Goal: Complete application form

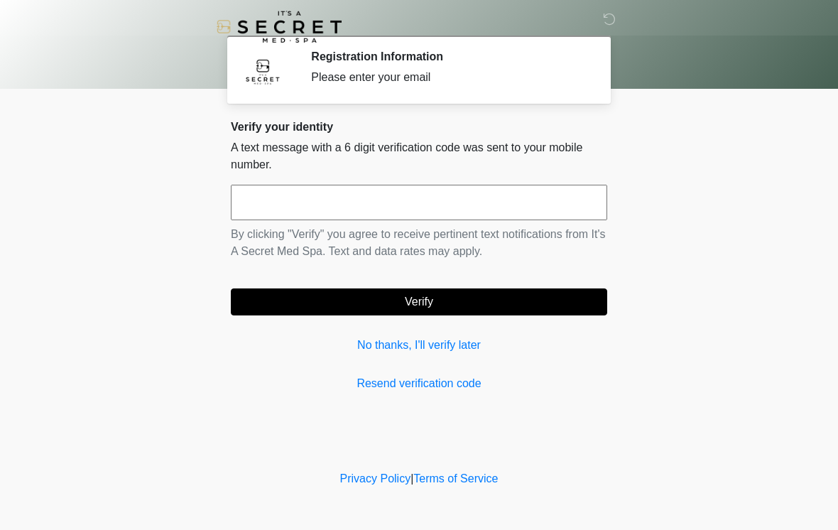
click at [425, 194] on input "text" at bounding box center [419, 203] width 376 height 36
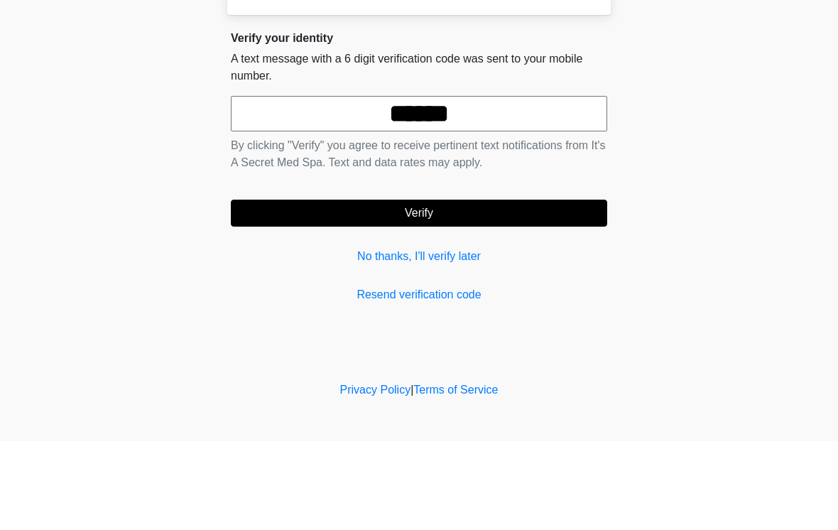
type input "******"
click at [504, 288] on button "Verify" at bounding box center [419, 301] width 376 height 27
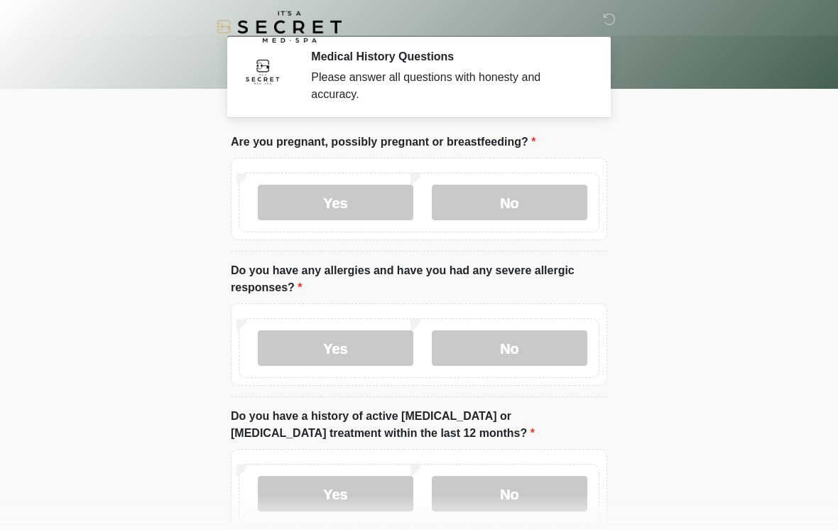
click at [536, 200] on label "No" at bounding box center [510, 203] width 156 height 36
click at [530, 346] on label "No" at bounding box center [510, 348] width 156 height 36
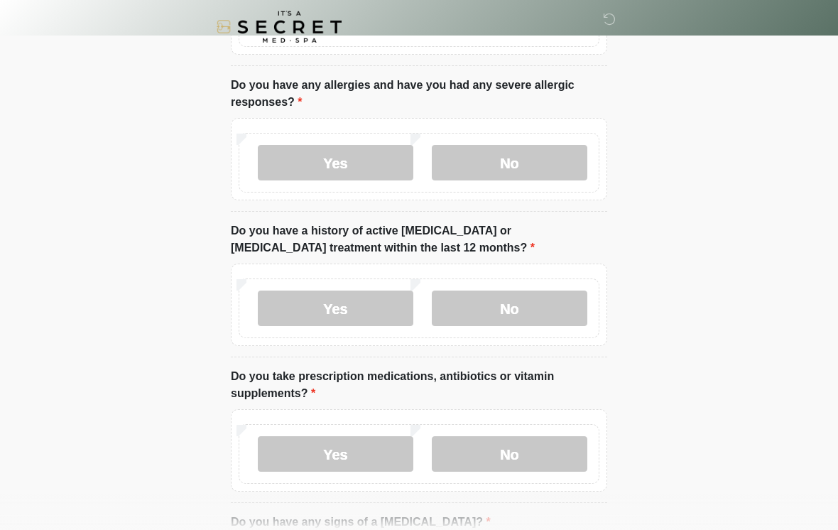
scroll to position [189, 0]
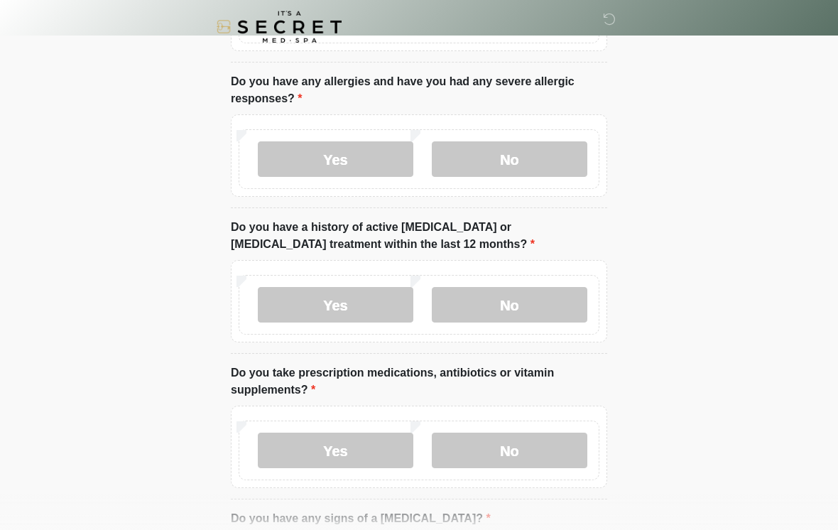
click at [538, 296] on label "No" at bounding box center [510, 305] width 156 height 36
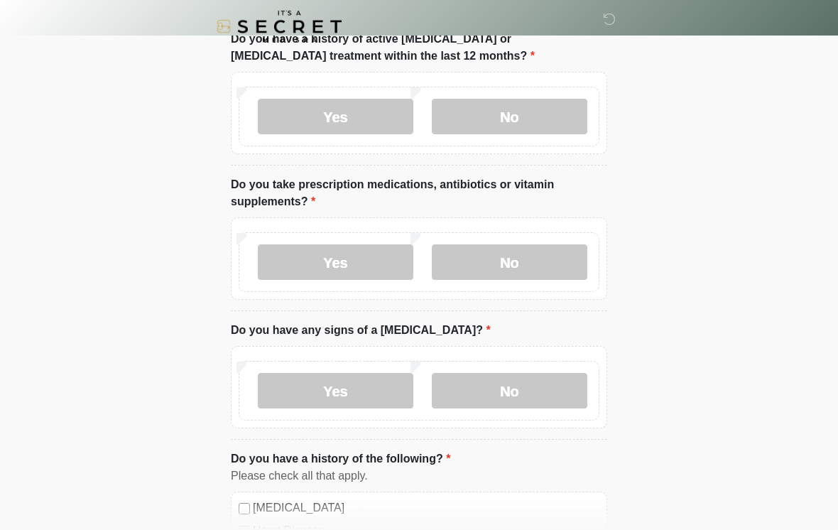
click at [531, 256] on label "No" at bounding box center [510, 263] width 156 height 36
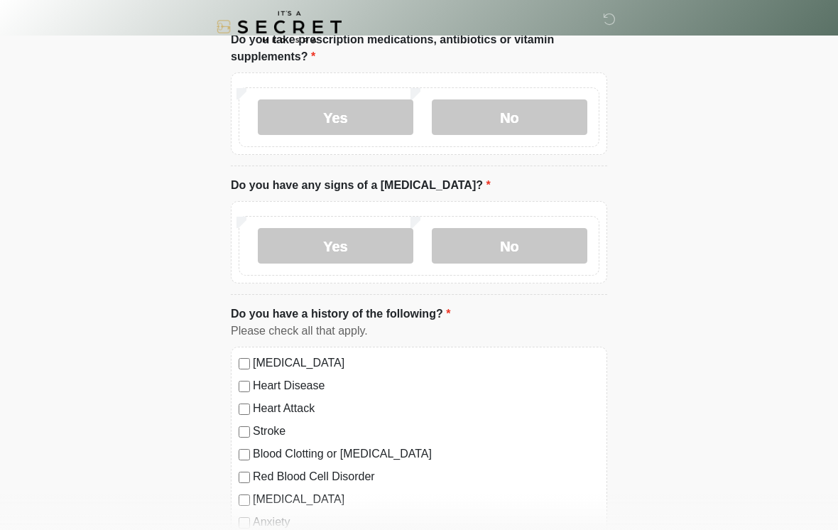
click at [518, 246] on label "No" at bounding box center [510, 246] width 156 height 36
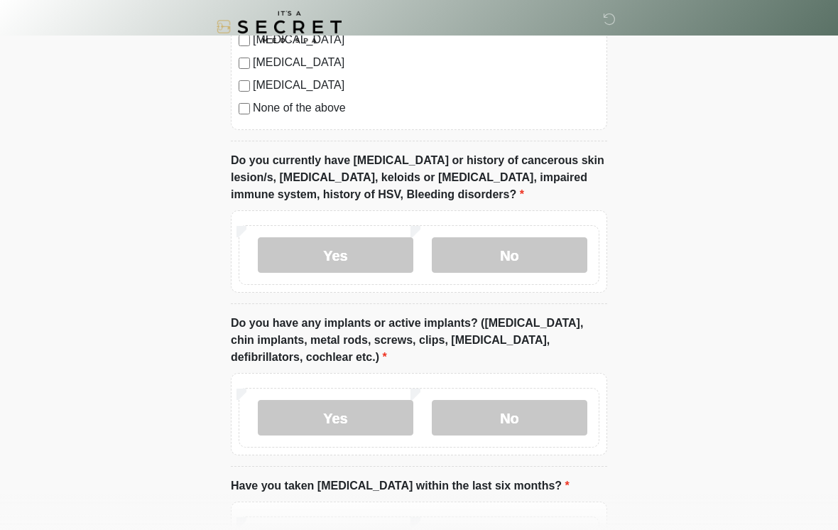
scroll to position [1040, 0]
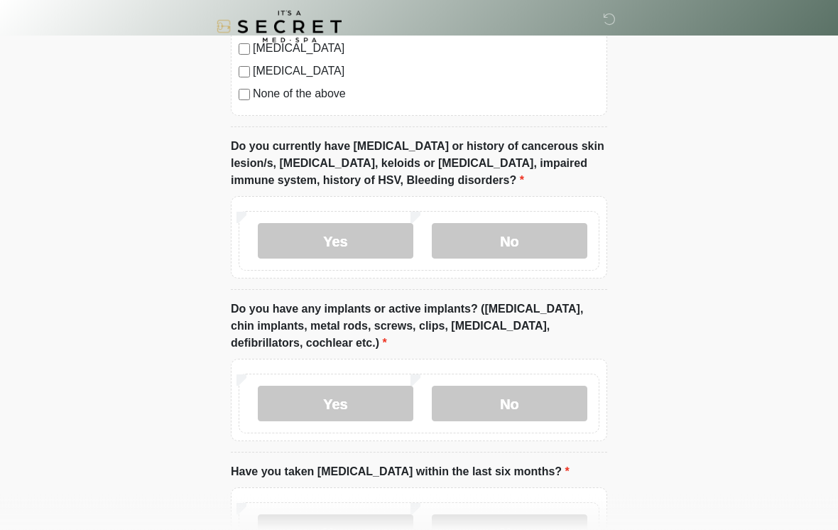
click at [533, 254] on label "No" at bounding box center [510, 242] width 156 height 36
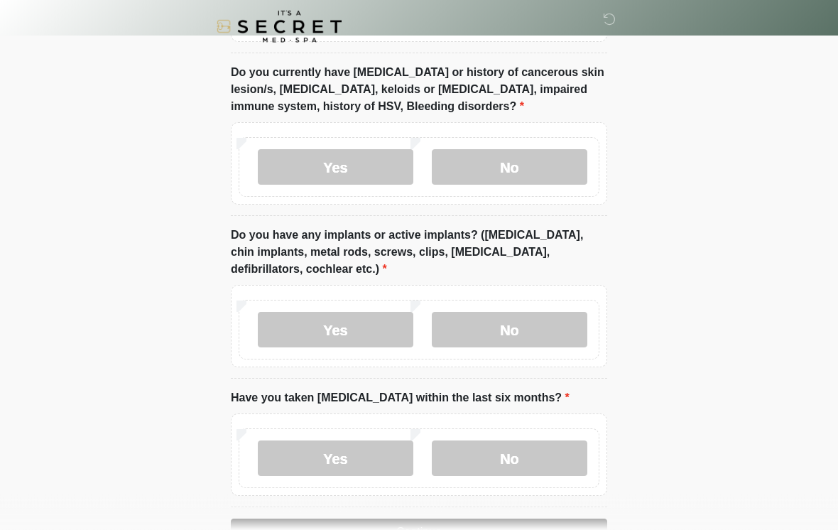
scroll to position [1116, 0]
click at [345, 332] on label "Yes" at bounding box center [336, 329] width 156 height 36
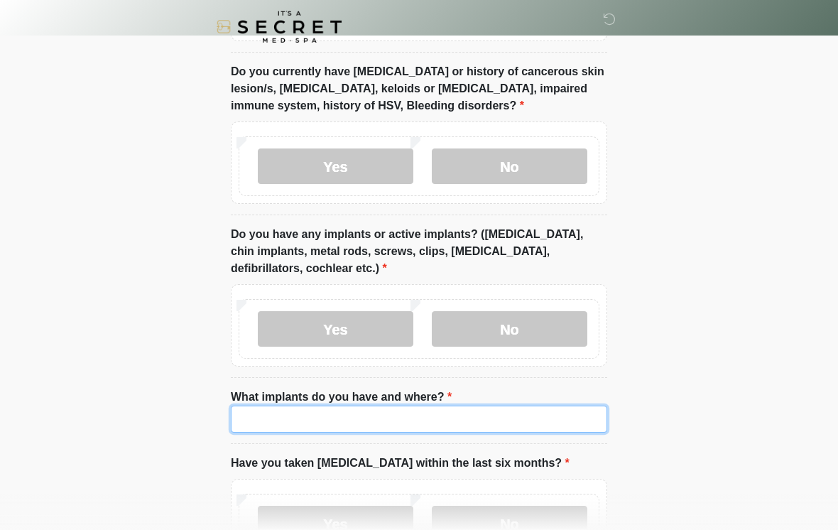
click at [523, 426] on input "What implants do you have and where?" at bounding box center [419, 419] width 376 height 27
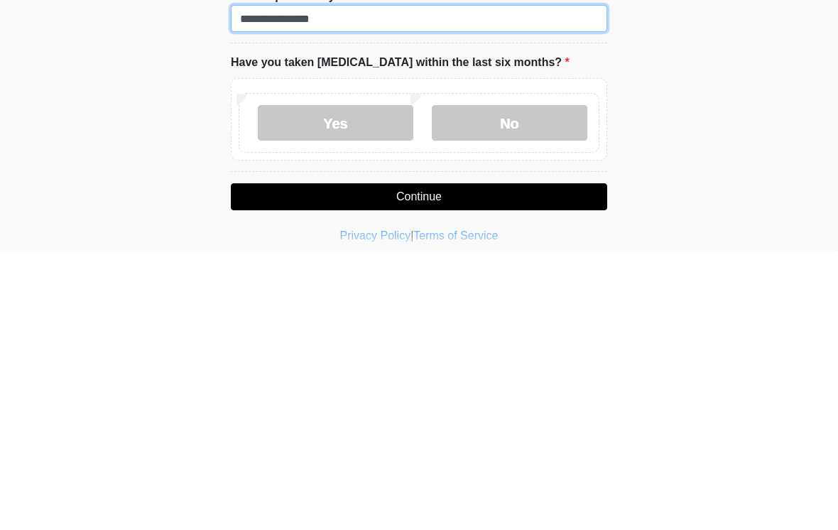
scroll to position [1251, 0]
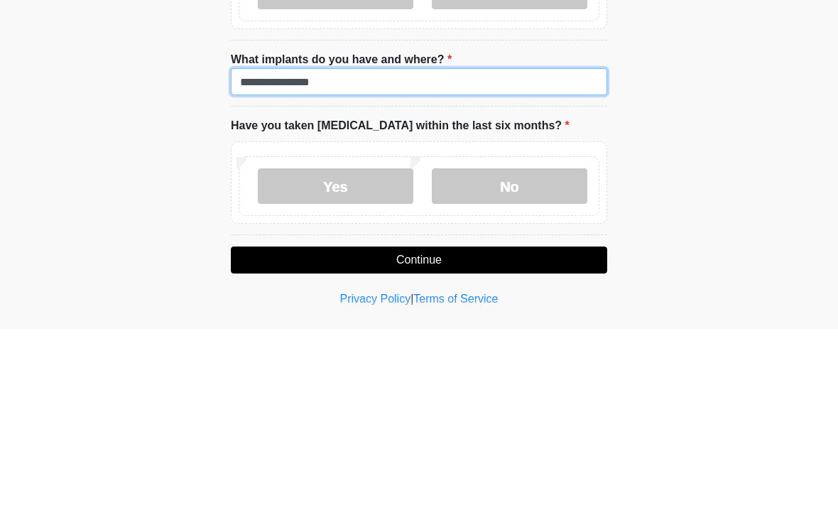
type input "**********"
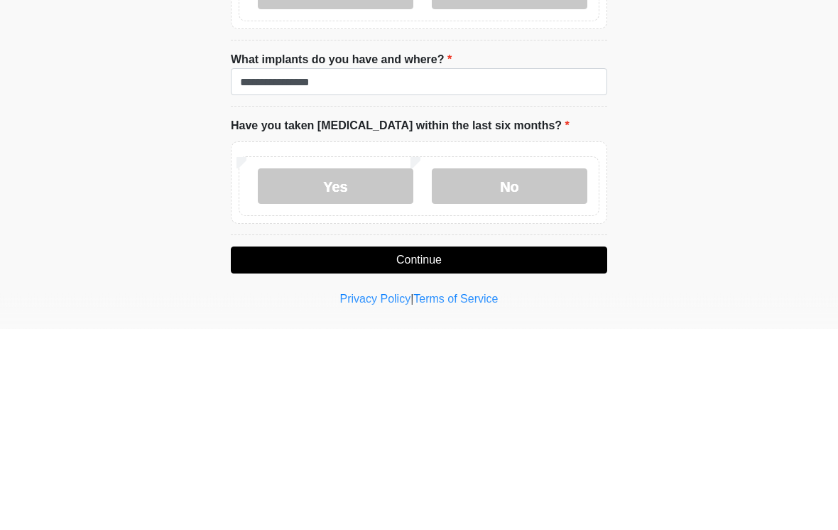
click at [524, 370] on label "No" at bounding box center [510, 388] width 156 height 36
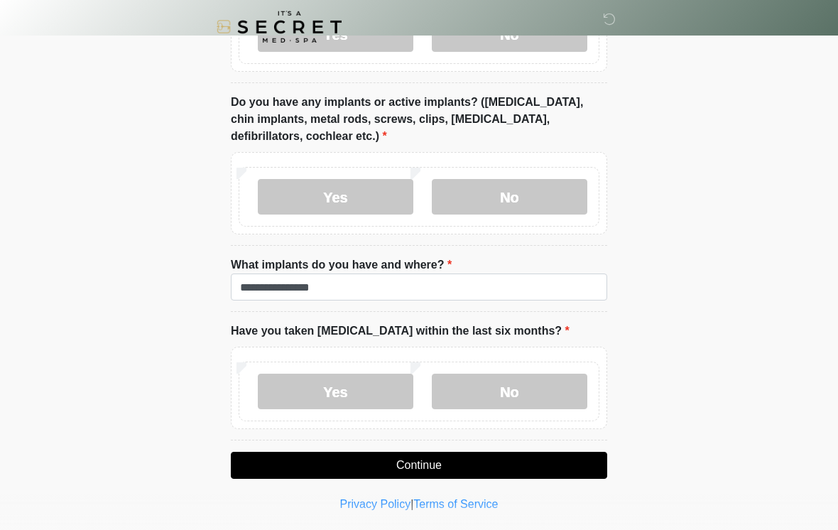
click at [576, 467] on button "Continue" at bounding box center [419, 465] width 376 height 27
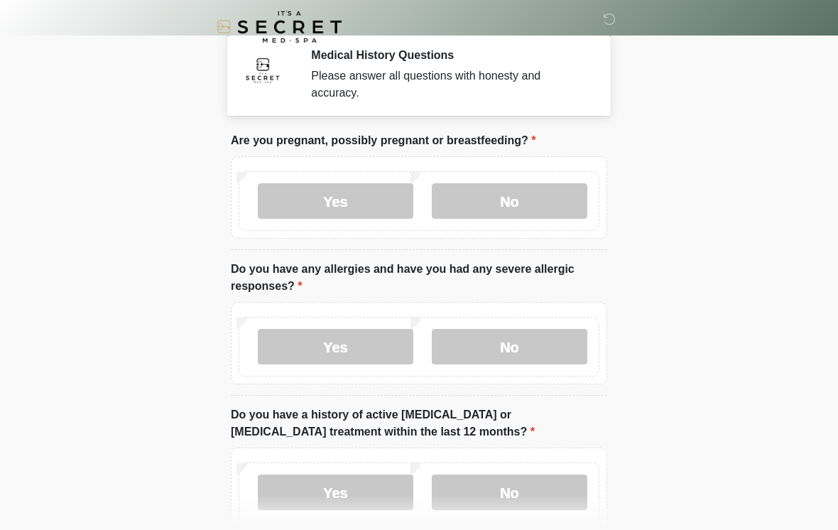
scroll to position [0, 0]
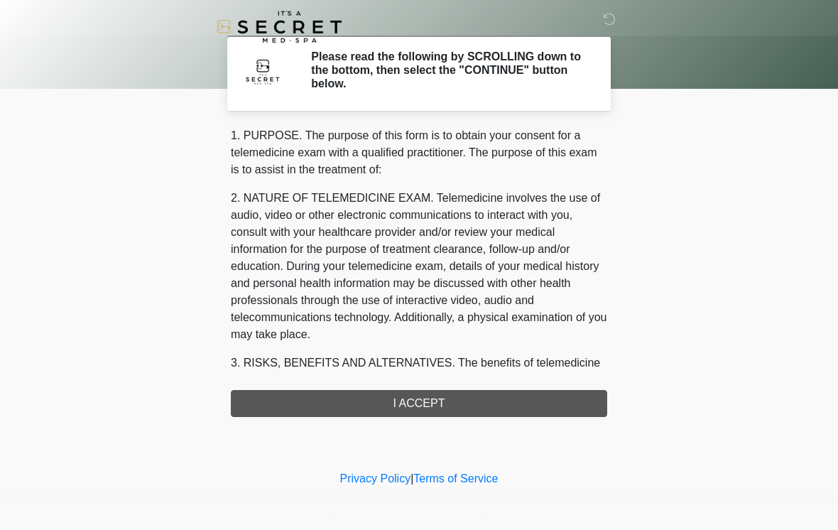
click at [578, 401] on div "1. PURPOSE. The purpose of this form is to obtain your consent for a telemedici…" at bounding box center [419, 272] width 376 height 290
click at [560, 402] on div "1. PURPOSE. The purpose of this form is to obtain your consent for a telemedici…" at bounding box center [419, 272] width 376 height 290
click at [498, 383] on div "1. PURPOSE. The purpose of this form is to obtain your consent for a telemedici…" at bounding box center [419, 272] width 376 height 290
click at [498, 382] on div "1. PURPOSE. The purpose of this form is to obtain your consent for a telemedici…" at bounding box center [419, 272] width 376 height 290
click at [477, 406] on div "1. PURPOSE. The purpose of this form is to obtain your consent for a telemedici…" at bounding box center [419, 272] width 376 height 290
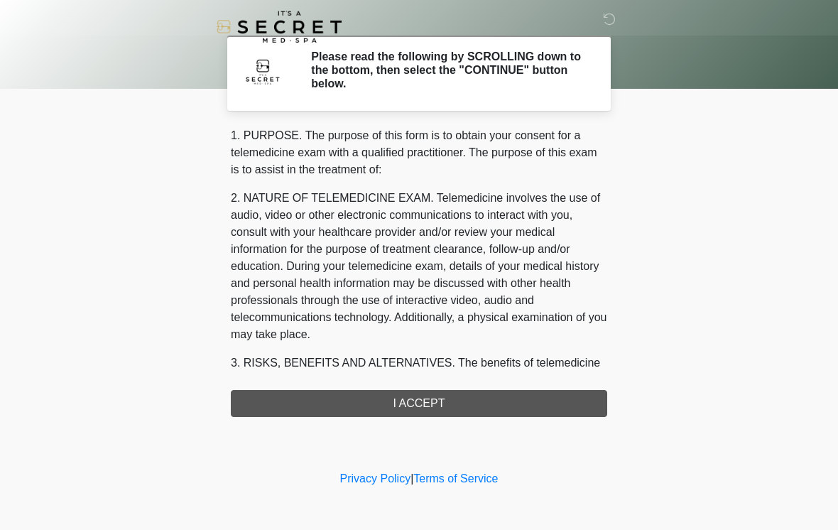
click at [479, 419] on div "‎ ‎ Please read the following by SCROLLING down to the bottom, then select the …" at bounding box center [419, 233] width 426 height 439
click at [385, 395] on div "1. PURPOSE. The purpose of this form is to obtain your consent for a telemedici…" at bounding box center [419, 272] width 376 height 290
click at [387, 403] on div "1. PURPOSE. The purpose of this form is to obtain your consent for a telemedici…" at bounding box center [419, 272] width 376 height 290
click at [423, 398] on div "1. PURPOSE. The purpose of this form is to obtain your consent for a telemedici…" at bounding box center [419, 272] width 376 height 290
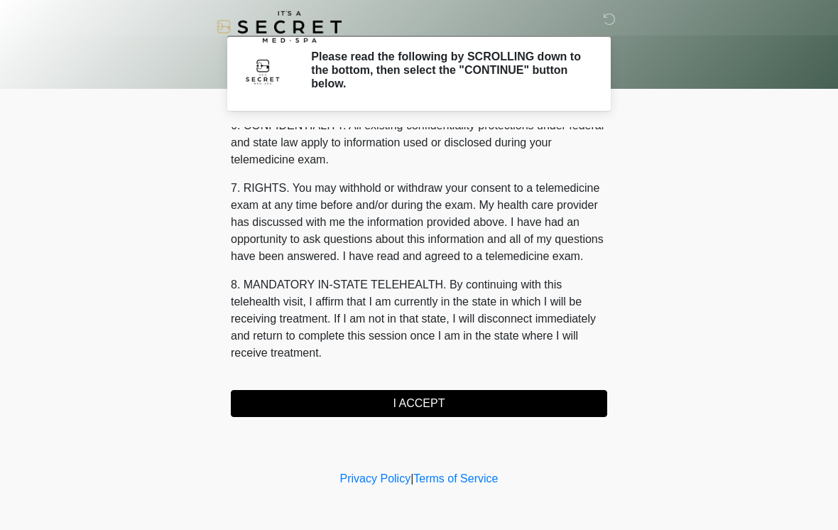
scroll to position [578, 0]
click at [537, 401] on button "I ACCEPT" at bounding box center [419, 403] width 376 height 27
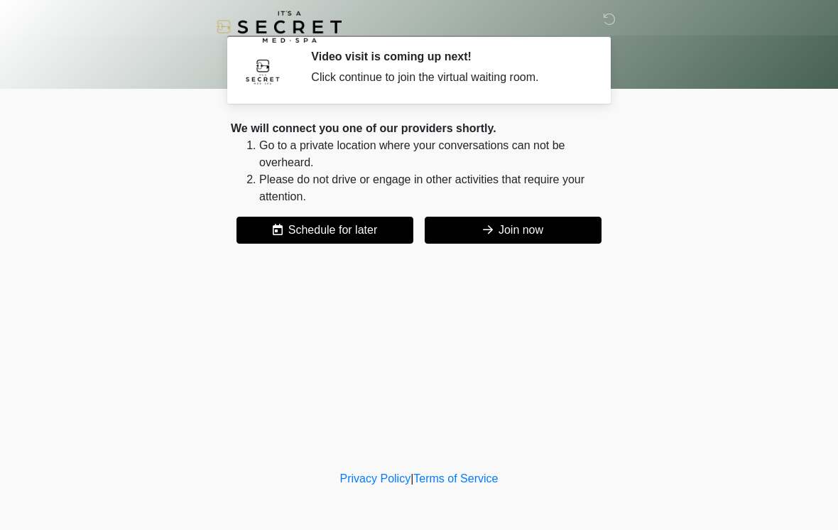
click at [562, 234] on button "Join now" at bounding box center [513, 230] width 177 height 27
